Goal: Communication & Community: Answer question/provide support

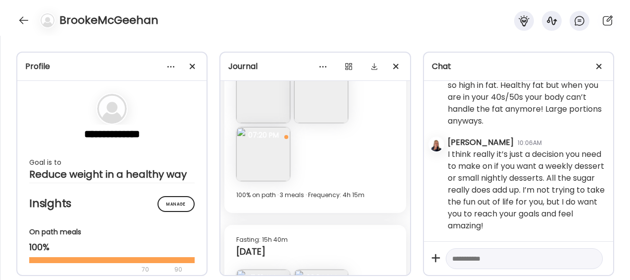
scroll to position [3506, 0]
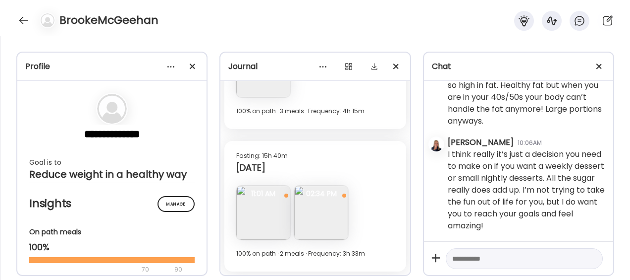
click at [260, 221] on img at bounding box center [263, 212] width 54 height 54
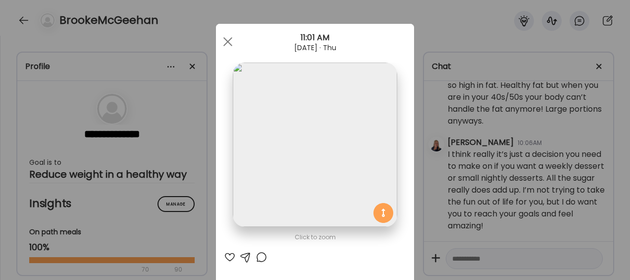
scroll to position [0, 0]
click at [221, 45] on div at bounding box center [228, 41] width 20 height 20
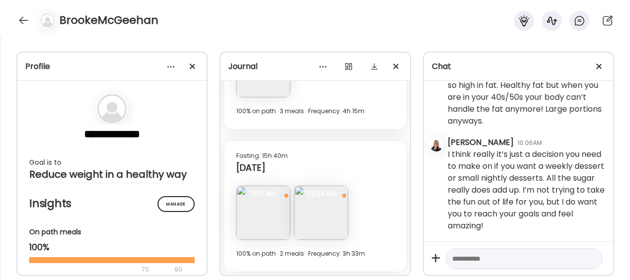
click at [324, 218] on img at bounding box center [321, 212] width 54 height 54
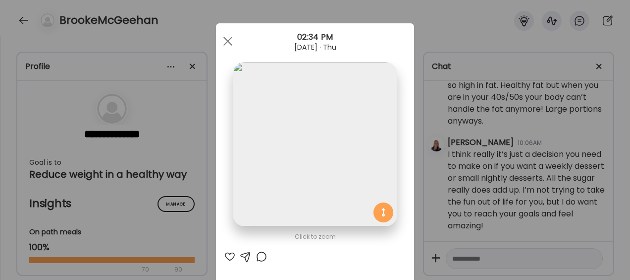
click at [229, 254] on div at bounding box center [230, 256] width 12 height 12
click at [225, 41] on span at bounding box center [228, 41] width 9 height 9
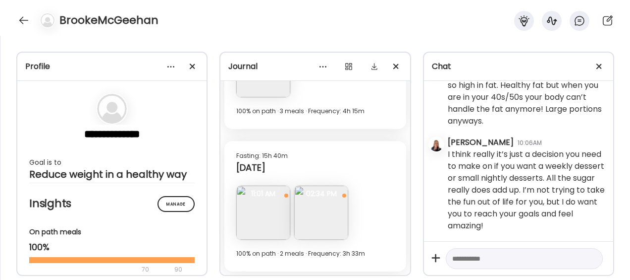
click at [241, 229] on img at bounding box center [263, 212] width 54 height 54
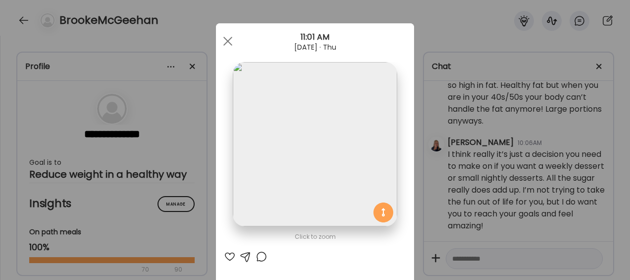
click at [245, 253] on div at bounding box center [246, 256] width 12 height 12
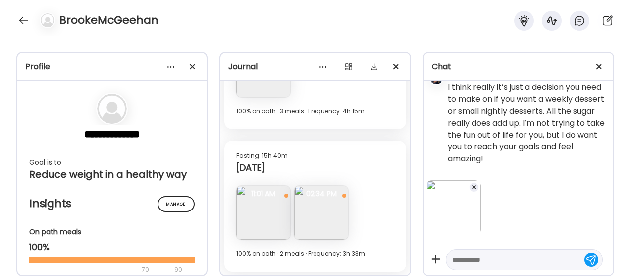
click at [476, 258] on textarea at bounding box center [516, 259] width 126 height 12
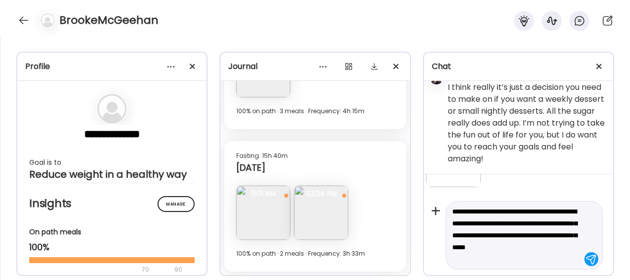
scroll to position [60, 0]
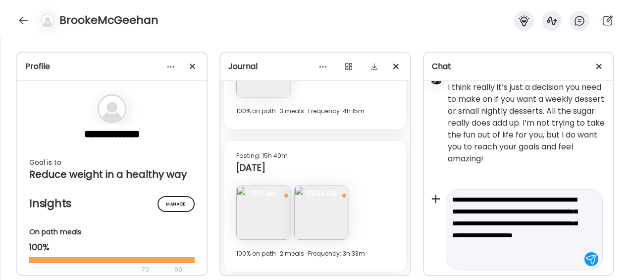
type textarea "**********"
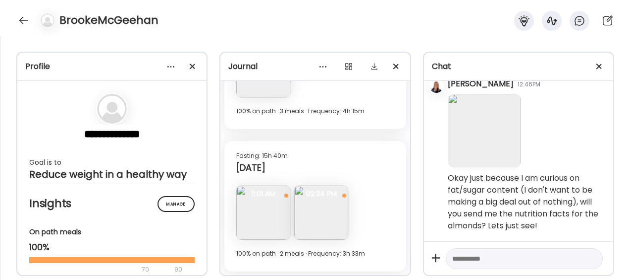
scroll to position [3337, 0]
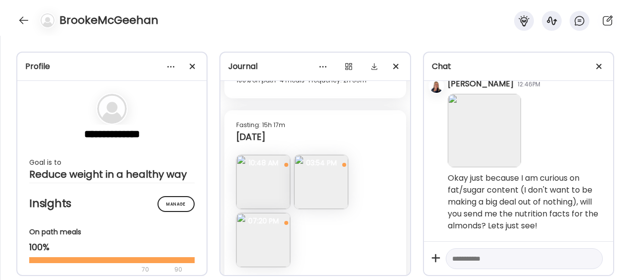
click at [326, 188] on img at bounding box center [321, 182] width 54 height 54
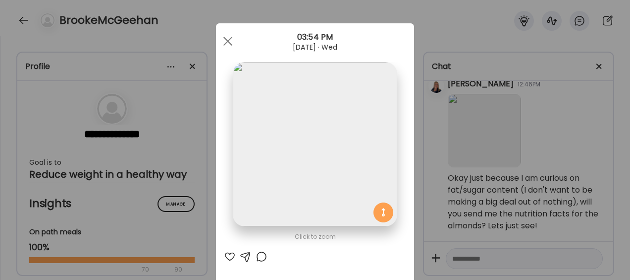
click at [225, 255] on div at bounding box center [230, 256] width 12 height 12
click at [226, 39] on span at bounding box center [228, 41] width 9 height 9
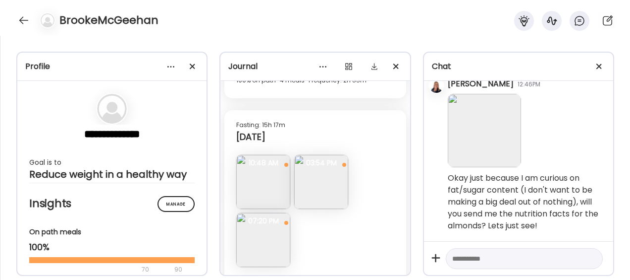
click at [266, 197] on img at bounding box center [263, 182] width 54 height 54
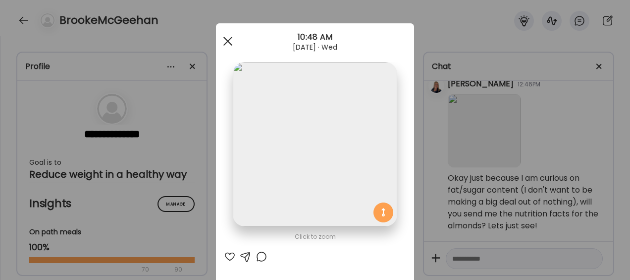
click at [223, 38] on div at bounding box center [228, 41] width 20 height 20
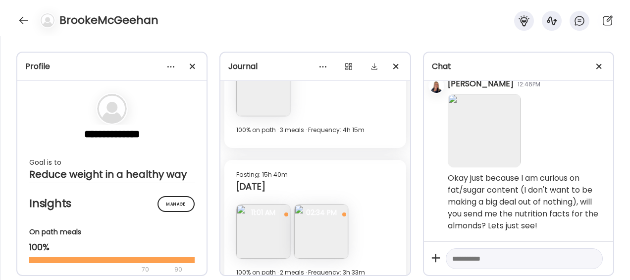
scroll to position [3495, 0]
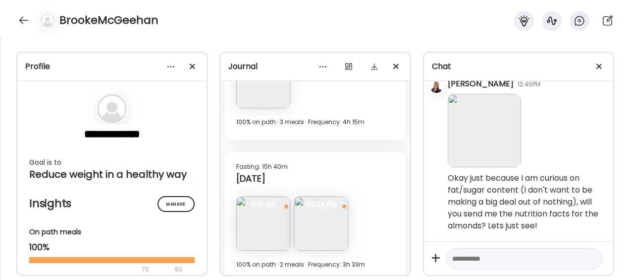
click at [264, 95] on img at bounding box center [263, 81] width 54 height 54
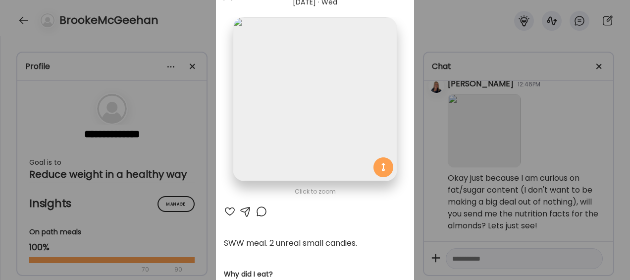
scroll to position [49, 0]
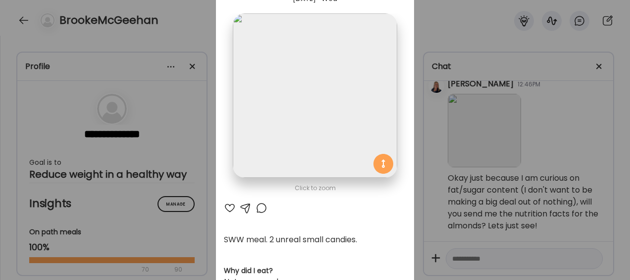
click at [228, 204] on div at bounding box center [230, 208] width 12 height 12
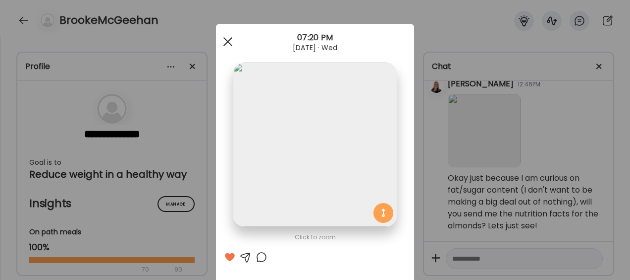
click at [223, 46] on div at bounding box center [228, 42] width 20 height 20
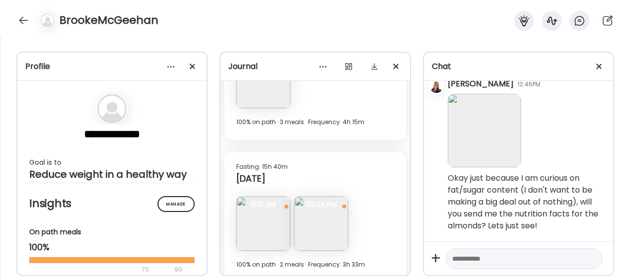
scroll to position [3506, 0]
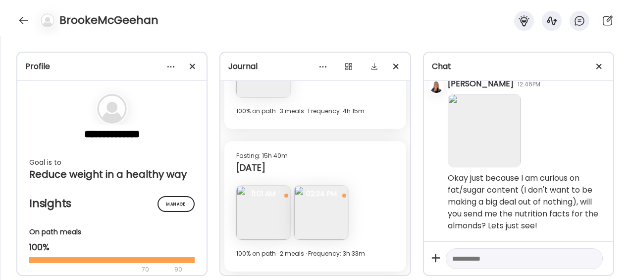
click at [509, 265] on div at bounding box center [524, 258] width 157 height 21
click at [498, 260] on textarea at bounding box center [516, 258] width 126 height 12
type textarea "**********"
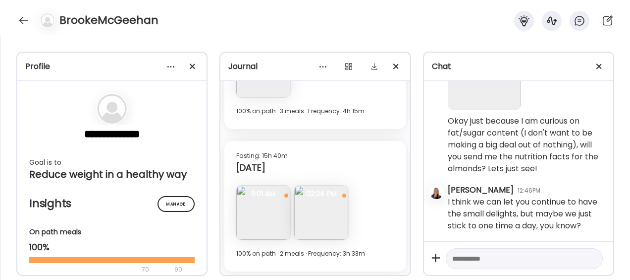
scroll to position [4261, 0]
click at [24, 19] on div at bounding box center [24, 20] width 16 height 16
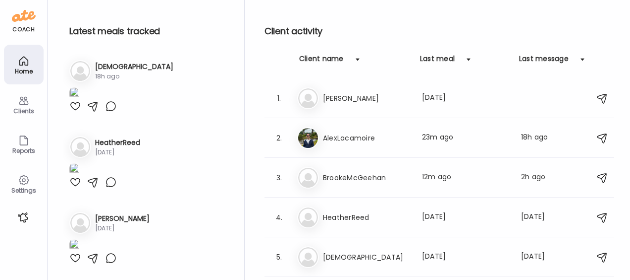
scroll to position [176, 0]
click at [24, 103] on icon at bounding box center [23, 101] width 9 height 8
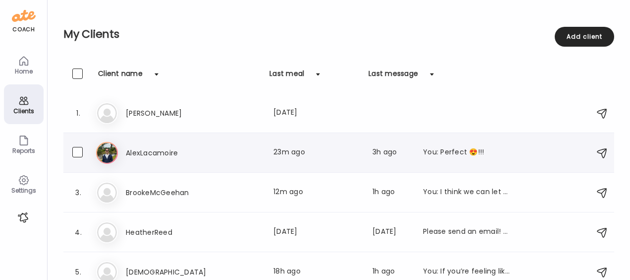
click at [137, 150] on h3 "AlexLacamoire" at bounding box center [169, 153] width 87 height 12
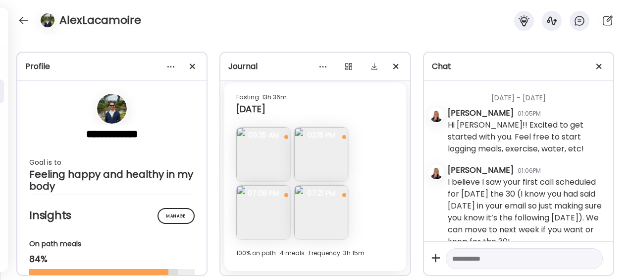
scroll to position [161828, 0]
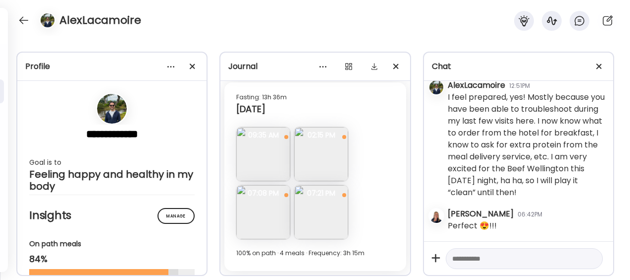
click at [257, 163] on img at bounding box center [263, 154] width 54 height 54
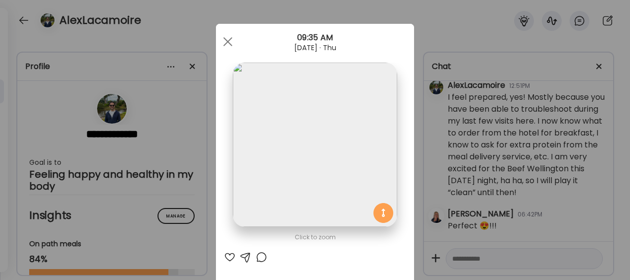
scroll to position [161818, 0]
click at [226, 254] on div at bounding box center [230, 257] width 12 height 12
click at [225, 45] on div at bounding box center [228, 42] width 20 height 20
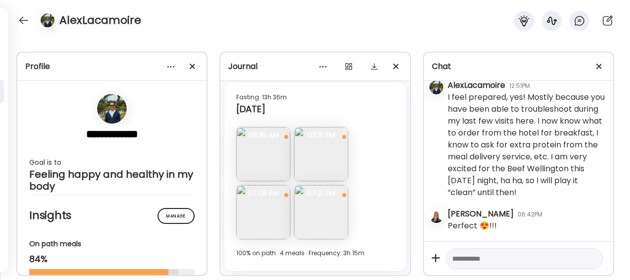
click at [328, 165] on img at bounding box center [321, 154] width 54 height 54
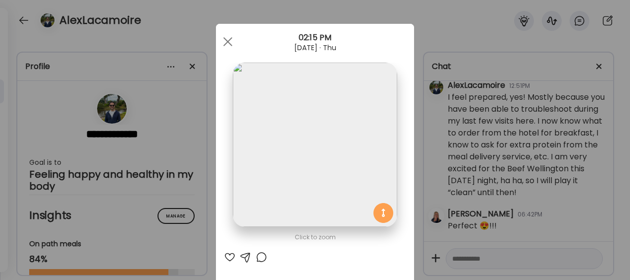
click at [226, 256] on div at bounding box center [230, 257] width 12 height 12
click at [221, 41] on div at bounding box center [228, 42] width 20 height 20
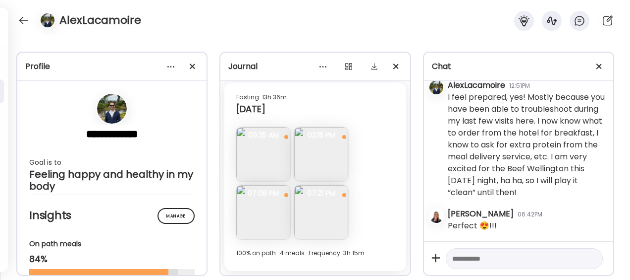
click at [268, 219] on img at bounding box center [263, 212] width 54 height 54
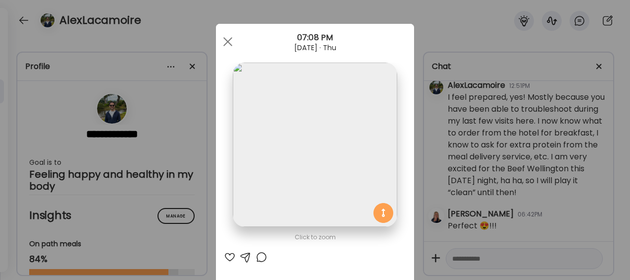
click at [228, 255] on div at bounding box center [230, 257] width 12 height 12
click at [225, 37] on div at bounding box center [228, 42] width 20 height 20
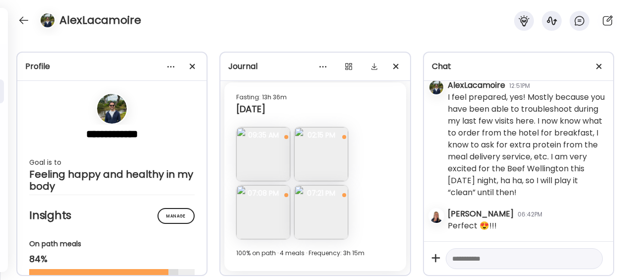
click at [321, 221] on img at bounding box center [321, 212] width 54 height 54
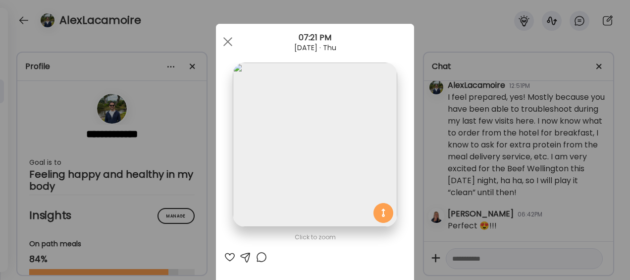
click at [241, 253] on div at bounding box center [246, 257] width 12 height 12
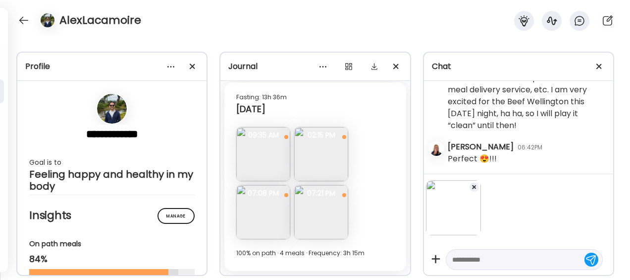
click at [507, 261] on textarea at bounding box center [516, 259] width 126 height 12
type textarea "**********"
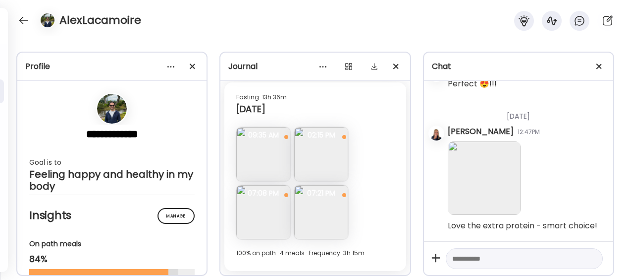
scroll to position [161960, 0]
click at [480, 257] on textarea at bounding box center [516, 258] width 126 height 12
click at [470, 259] on textarea at bounding box center [516, 258] width 126 height 12
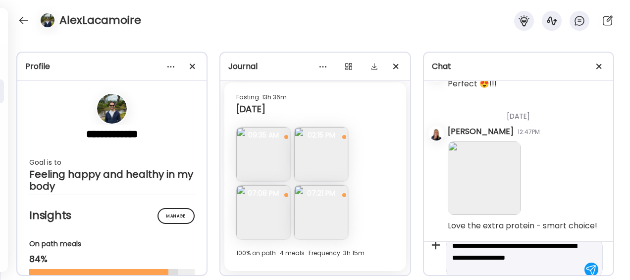
scroll to position [23, 0]
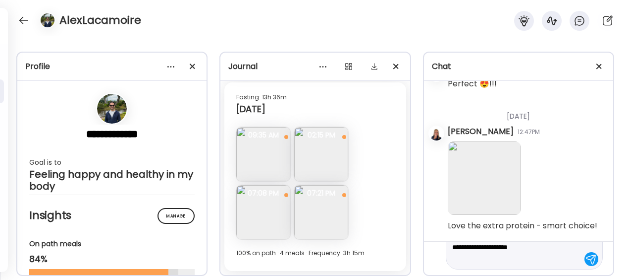
click at [522, 262] on textarea "**********" at bounding box center [516, 247] width 126 height 36
click at [524, 259] on textarea "**********" at bounding box center [516, 247] width 126 height 36
click at [514, 258] on textarea "**********" at bounding box center [516, 247] width 126 height 36
type textarea "**********"
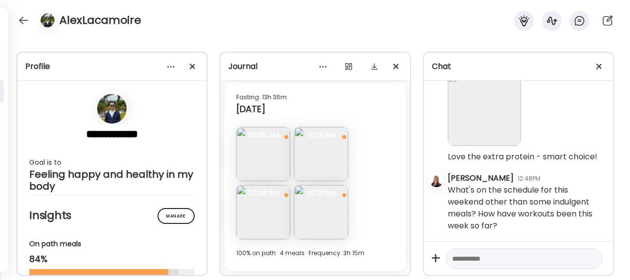
scroll to position [162029, 0]
click at [24, 19] on div at bounding box center [24, 20] width 16 height 16
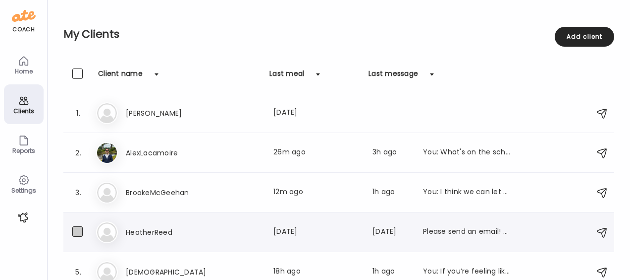
click at [78, 233] on span at bounding box center [77, 231] width 10 height 10
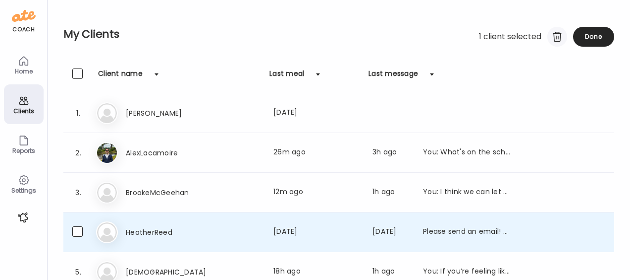
click at [556, 38] on div at bounding box center [558, 37] width 20 height 20
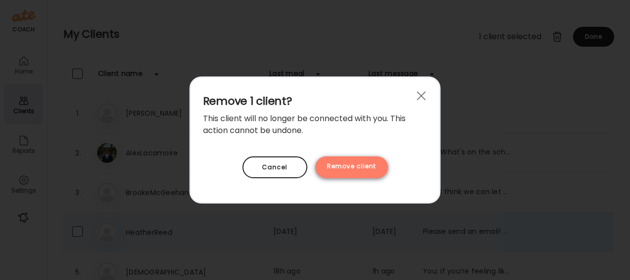
click at [355, 163] on div "Remove client" at bounding box center [351, 167] width 73 height 22
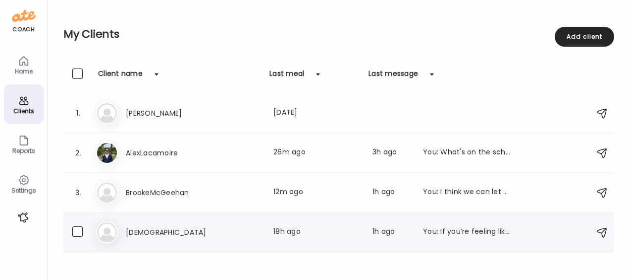
click at [162, 227] on h3 "[DEMOGRAPHIC_DATA]" at bounding box center [169, 232] width 87 height 12
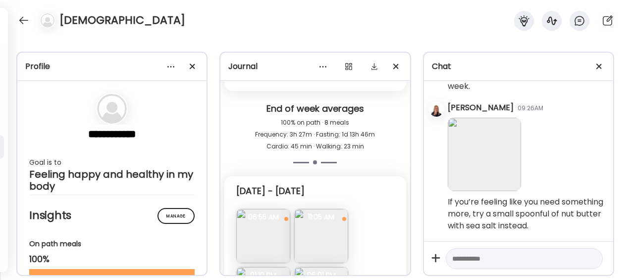
scroll to position [3177, 0]
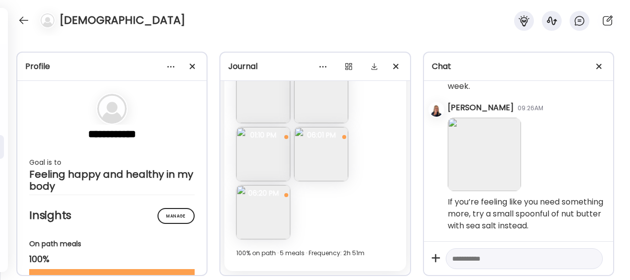
click at [474, 259] on textarea at bounding box center [516, 258] width 126 height 12
type textarea "**********"
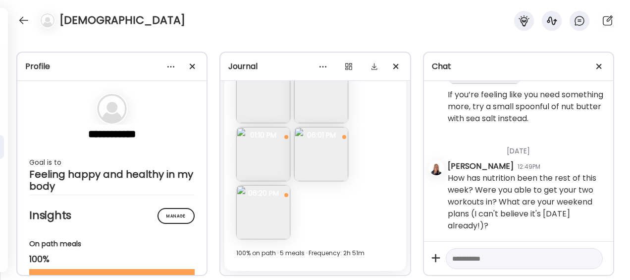
scroll to position [60495, 0]
